Goal: Find specific page/section: Find specific page/section

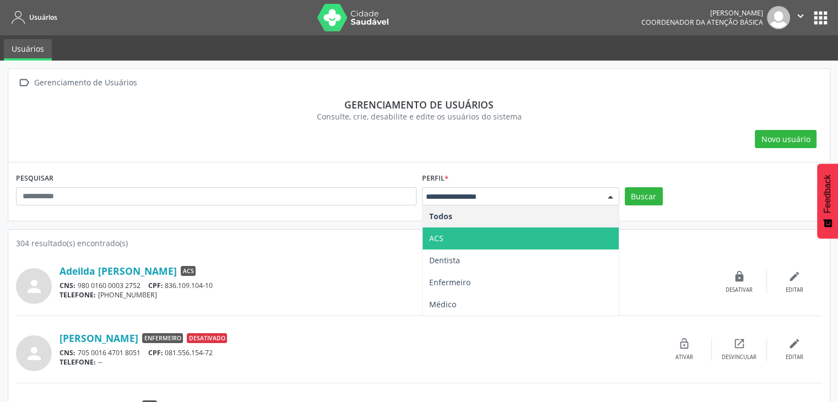
click at [518, 244] on span "ACS" at bounding box center [520, 238] width 196 height 22
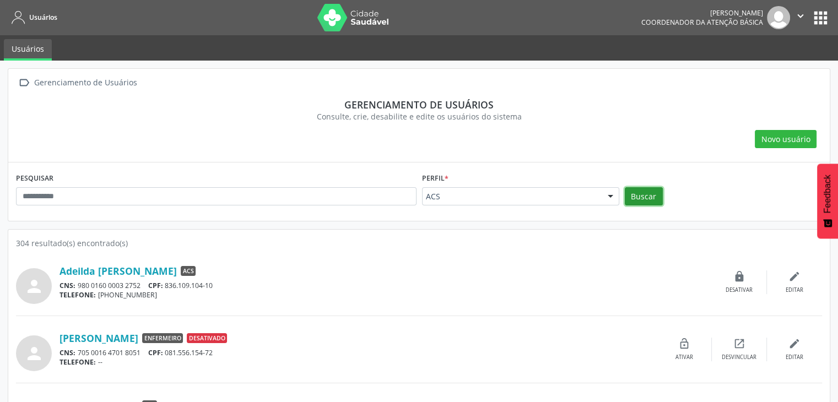
click at [631, 203] on button "Buscar" at bounding box center [643, 196] width 38 height 19
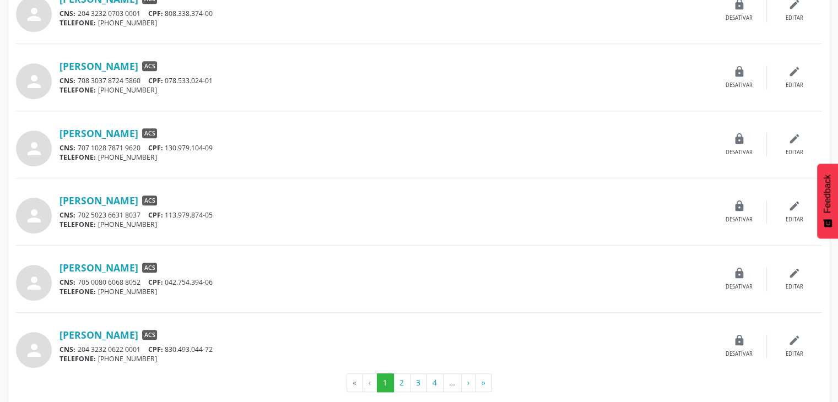
scroll to position [888, 0]
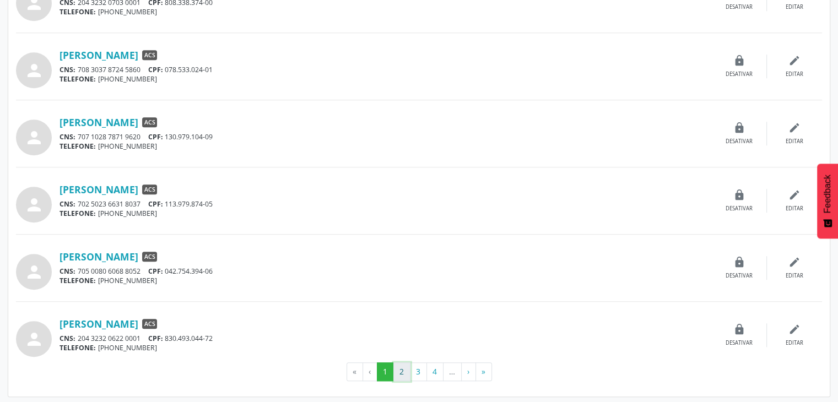
click at [406, 368] on button "2" at bounding box center [401, 371] width 17 height 19
click at [423, 366] on button "3" at bounding box center [418, 371] width 17 height 19
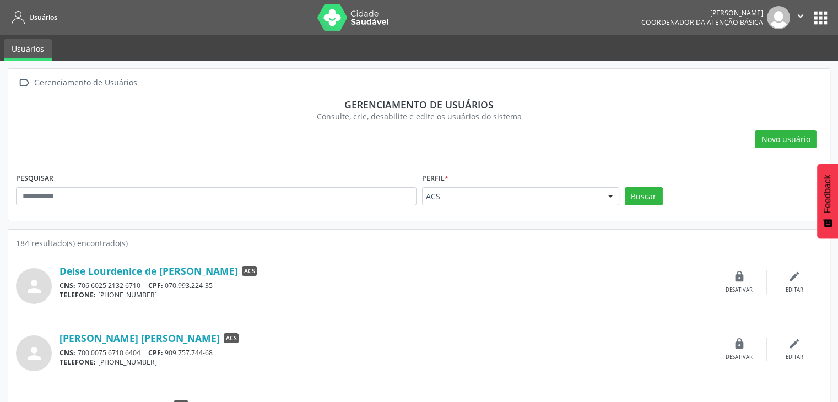
scroll to position [0, 0]
click at [579, 205] on div "Perfil * ACS Todos ACS Dentista Enfermeiro Médico Nenhum resultado encontrado p…" at bounding box center [520, 191] width 203 height 43
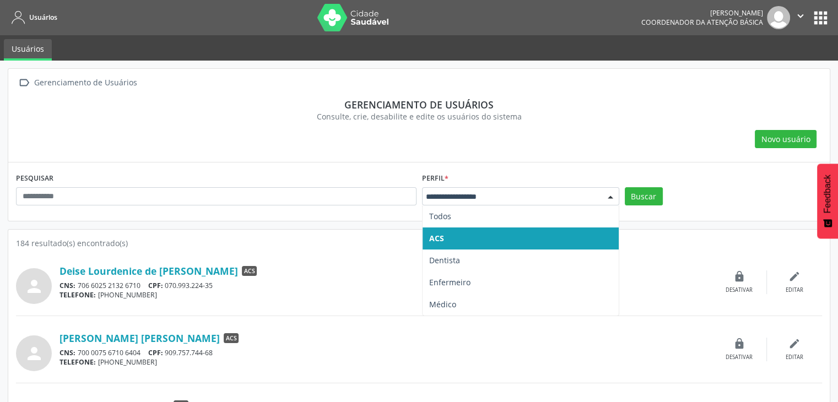
click at [584, 198] on input "text" at bounding box center [511, 196] width 171 height 11
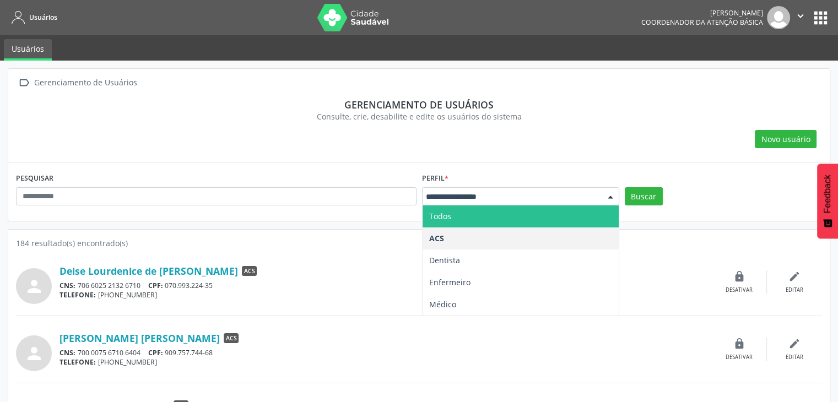
click at [617, 145] on div "Novo usuário" at bounding box center [419, 139] width 806 height 19
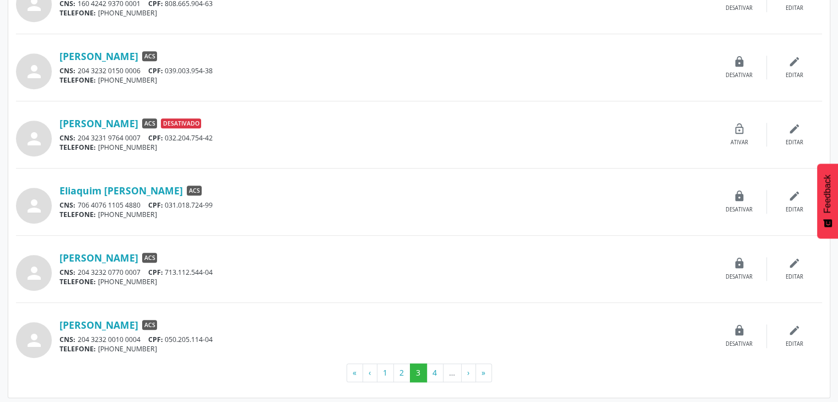
scroll to position [888, 0]
click at [439, 370] on button "4" at bounding box center [434, 371] width 17 height 19
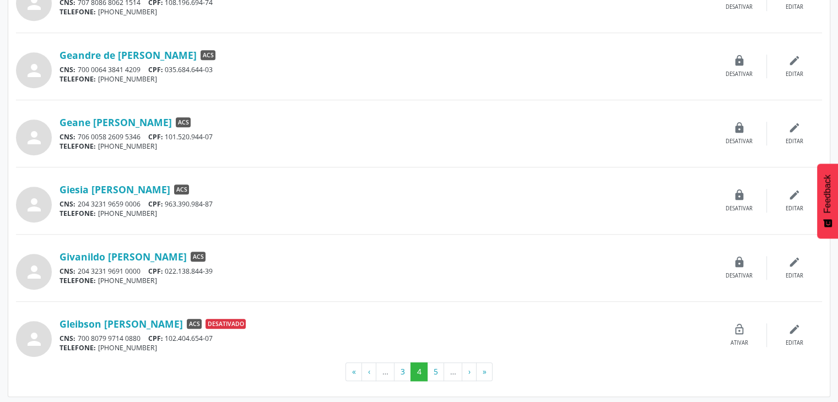
click at [182, 202] on div "CNS: 204 3231 9659 0006 CPF: 963.390.984-87" at bounding box center [385, 203] width 652 height 9
click at [218, 212] on div "TELEFONE: [PHONE_NUMBER]" at bounding box center [385, 213] width 652 height 9
click at [110, 211] on div "TELEFONE: [PHONE_NUMBER]" at bounding box center [385, 213] width 652 height 9
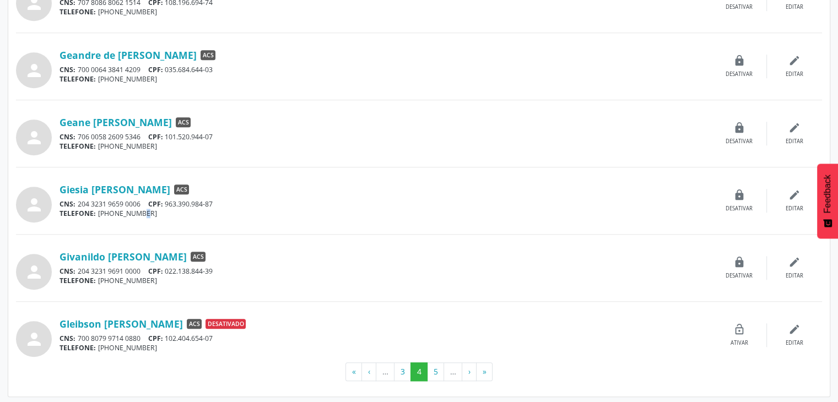
click at [110, 211] on div "TELEFONE: [PHONE_NUMBER]" at bounding box center [385, 213] width 652 height 9
click at [246, 319] on span "Desativado" at bounding box center [225, 324] width 40 height 10
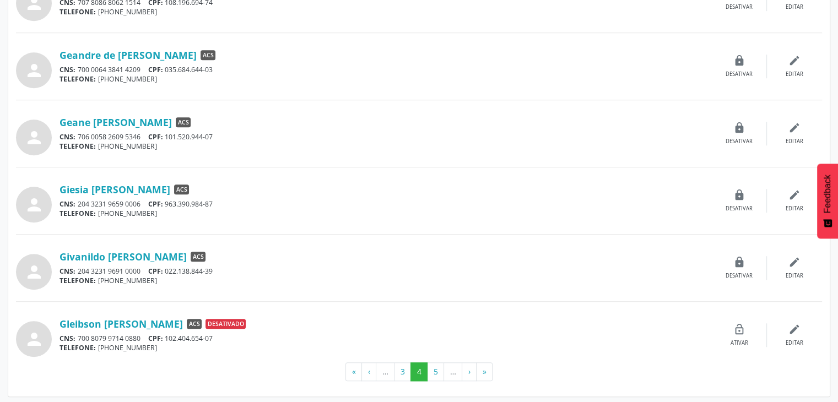
click at [285, 301] on hr at bounding box center [419, 301] width 806 height 1
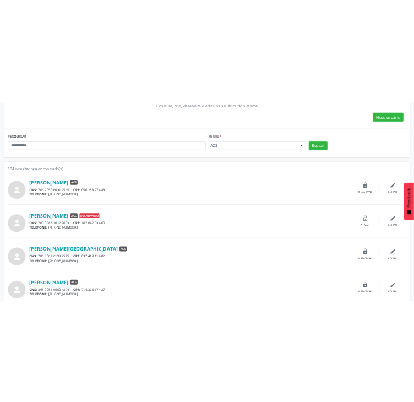
scroll to position [62, 0]
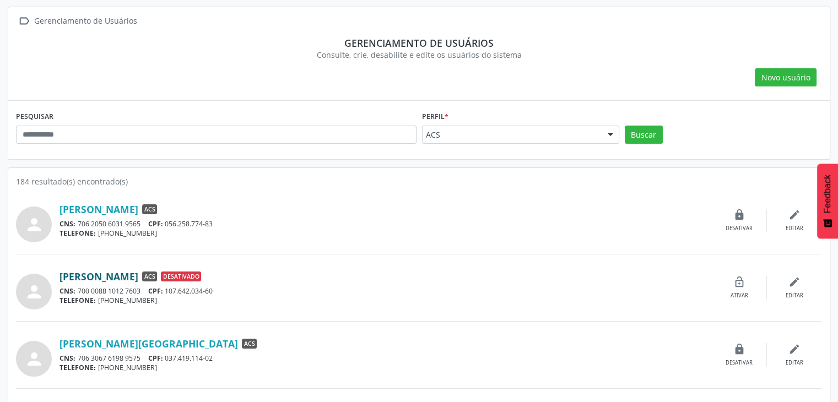
click at [138, 274] on link "[PERSON_NAME]" at bounding box center [98, 276] width 79 height 12
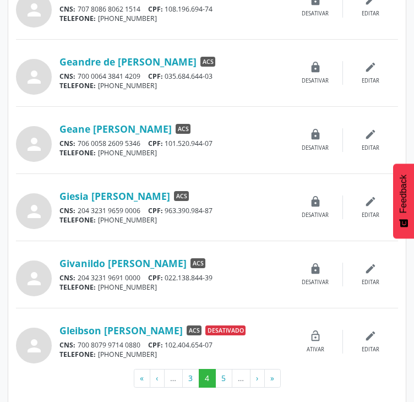
scroll to position [888, 0]
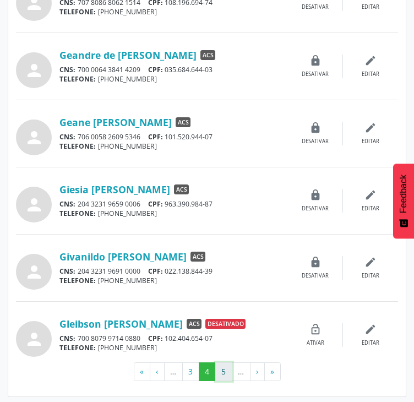
click at [225, 366] on button "5" at bounding box center [223, 371] width 17 height 19
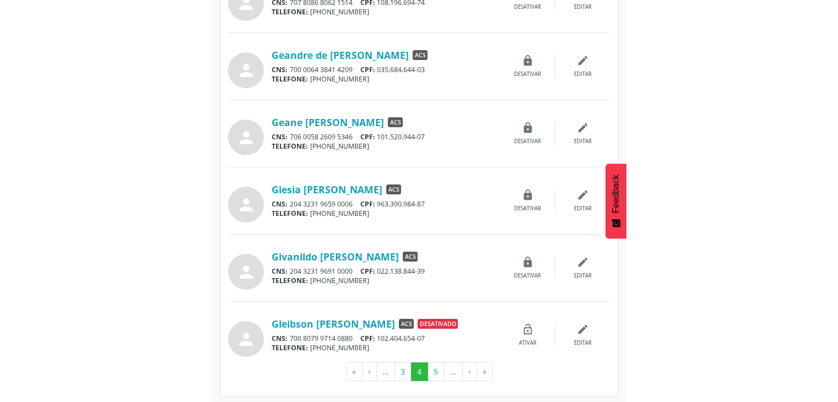
scroll to position [0, 0]
